Goal: Navigation & Orientation: Find specific page/section

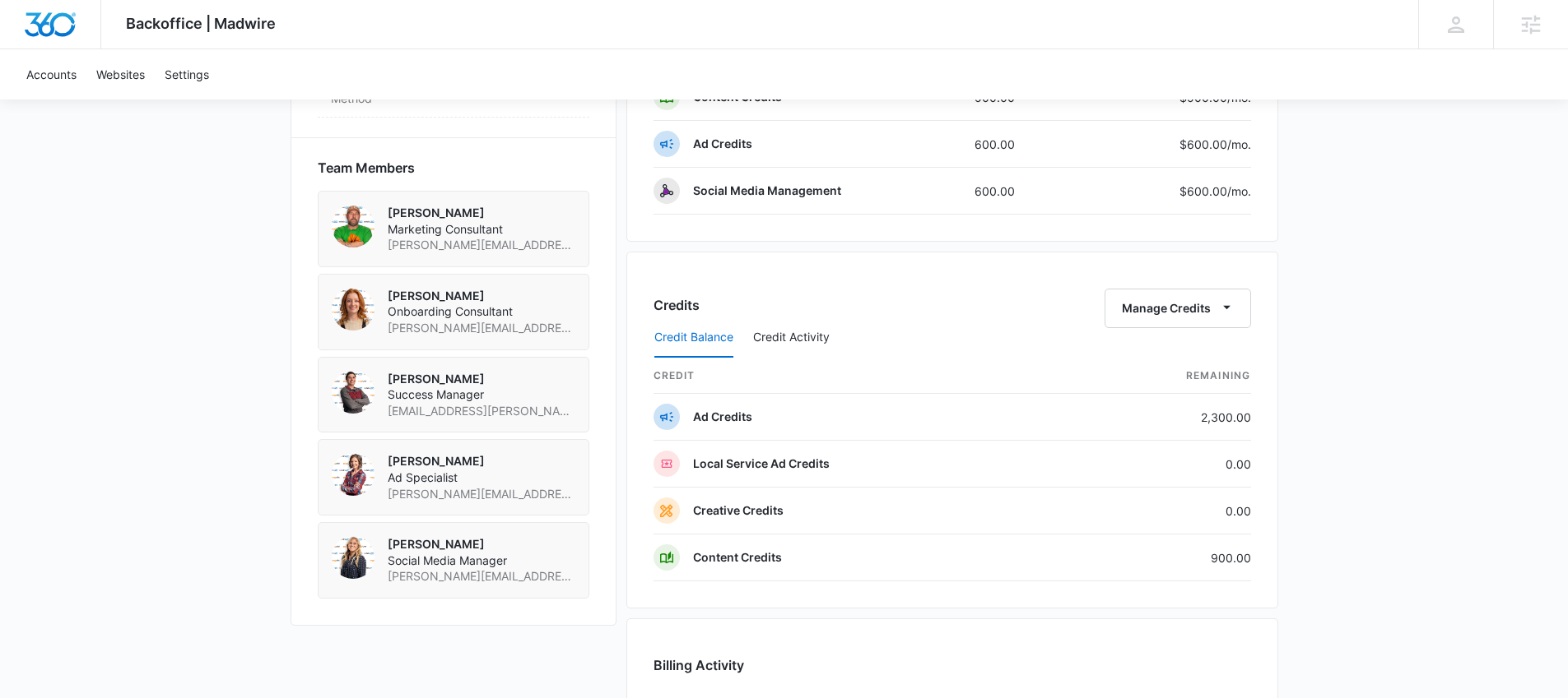
scroll to position [1132, 0]
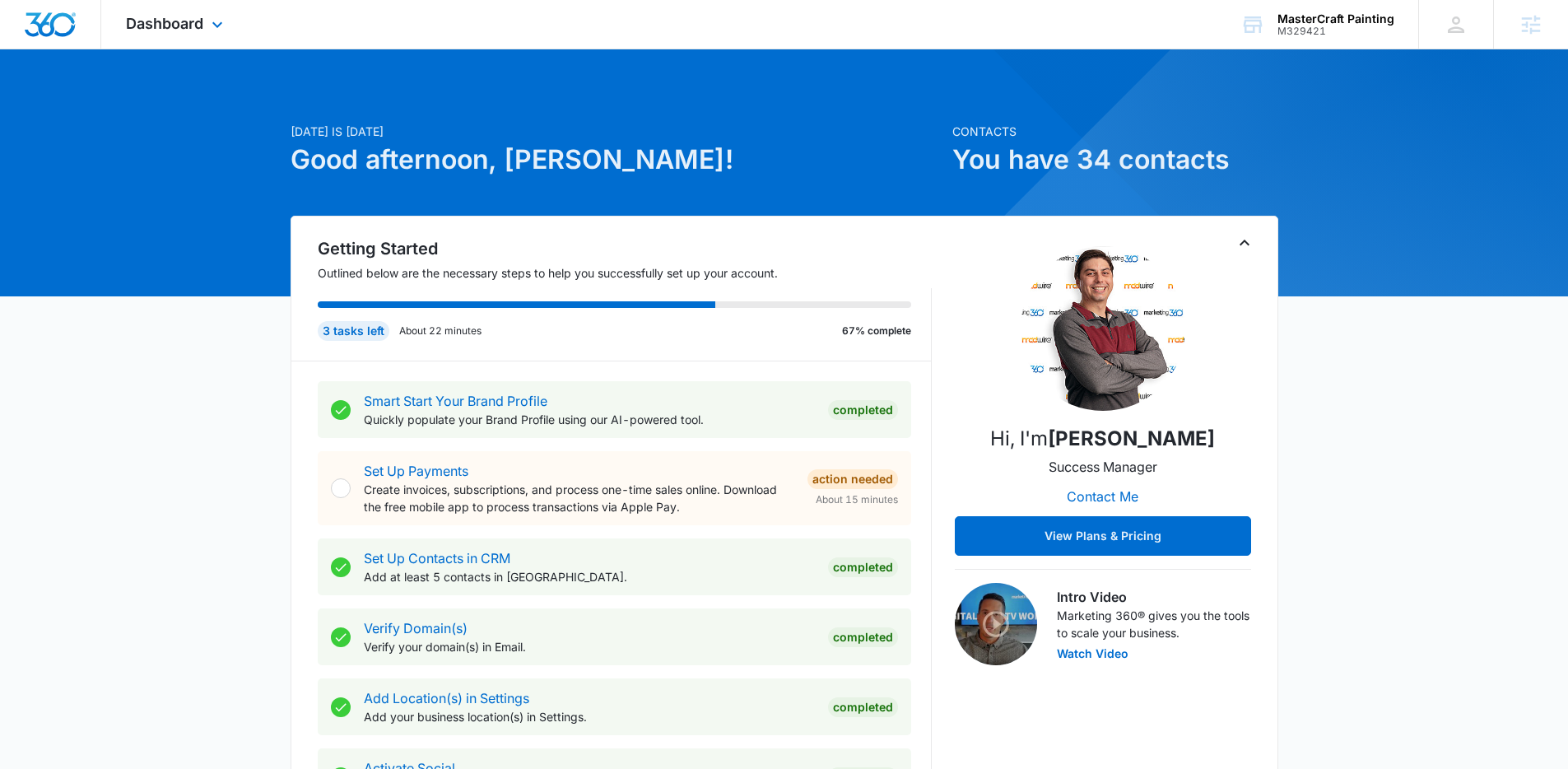
click at [179, 32] on div "Dashboard Apps Reputation Websites Forms CRM Email Social POS Content Ads Intel…" at bounding box center [177, 24] width 151 height 49
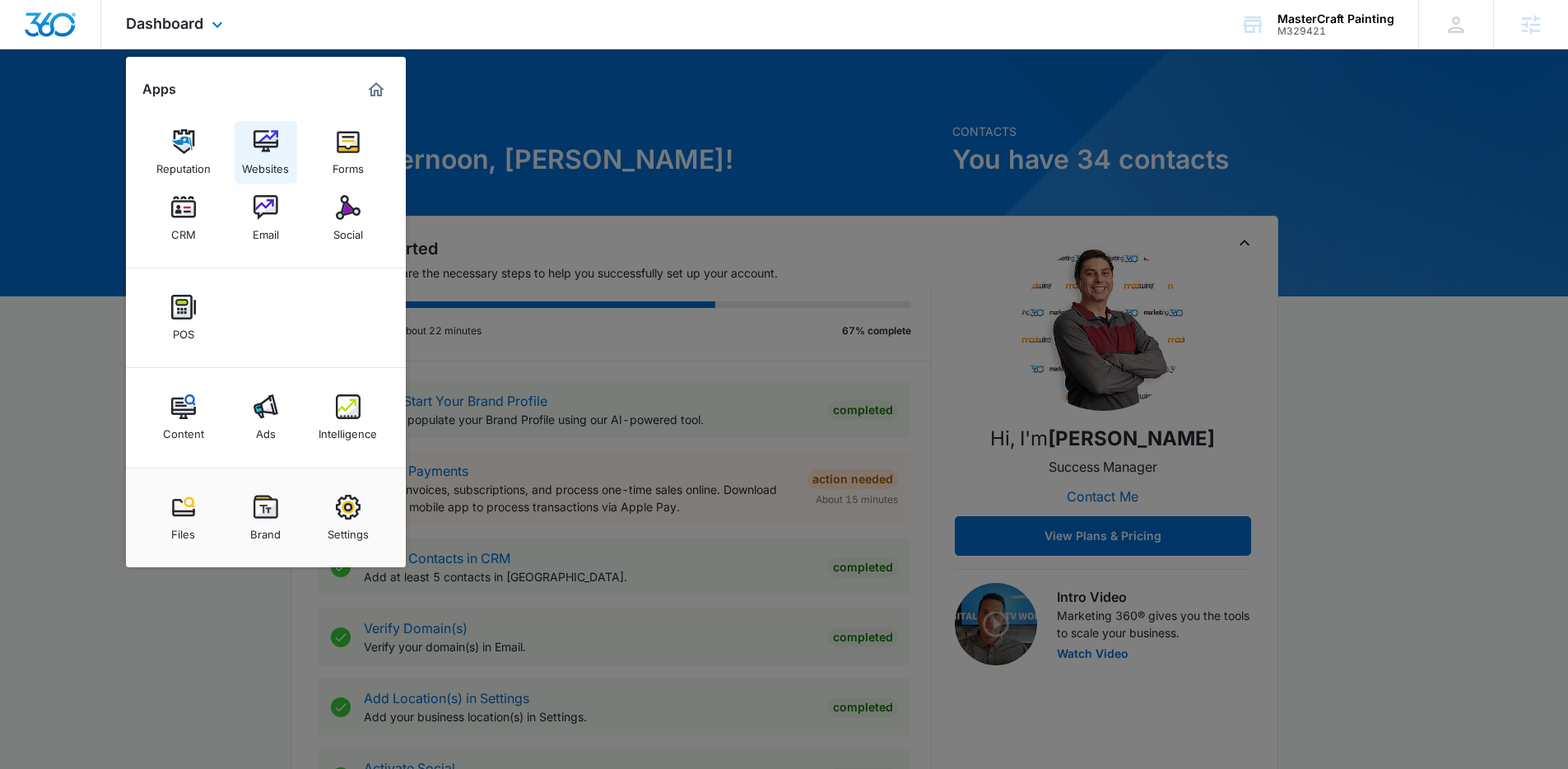
click at [262, 158] on div "Websites" at bounding box center [266, 165] width 47 height 22
